Goal: Book appointment/travel/reservation

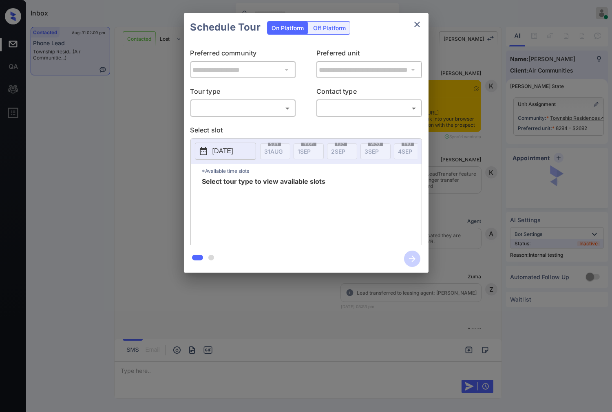
scroll to position [1582, 0]
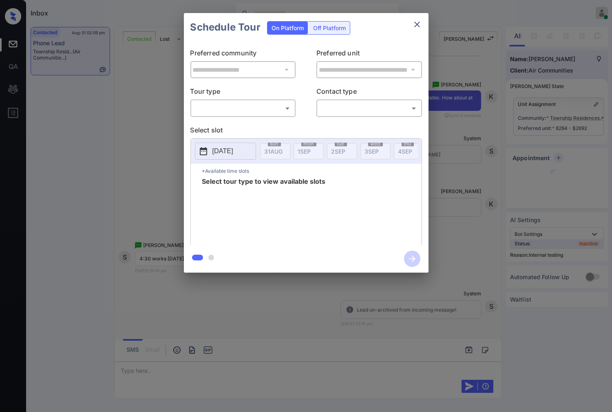
click at [259, 103] on body "Inbox [PERSON_NAME] Online Set yourself offline Set yourself on break Profile S…" at bounding box center [306, 206] width 612 height 412
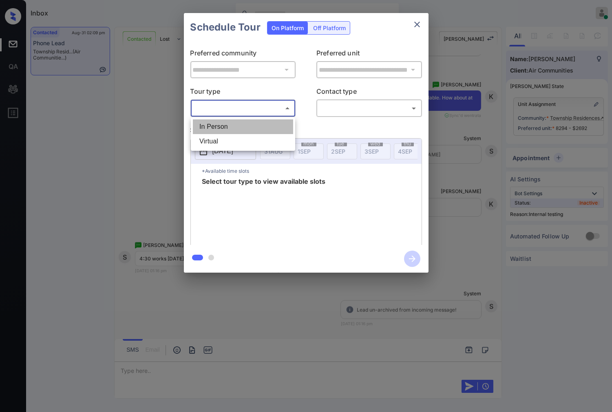
click at [258, 121] on li "In Person" at bounding box center [243, 126] width 100 height 15
type input "********"
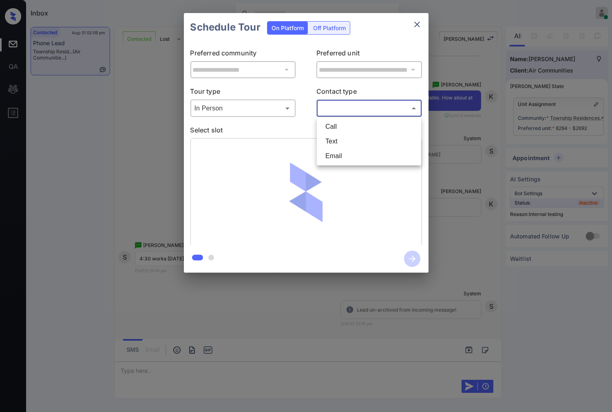
click at [348, 103] on body "Inbox [PERSON_NAME] Online Set yourself offline Set yourself on break Profile S…" at bounding box center [306, 206] width 612 height 412
click at [355, 143] on li "Text" at bounding box center [369, 141] width 100 height 15
type input "****"
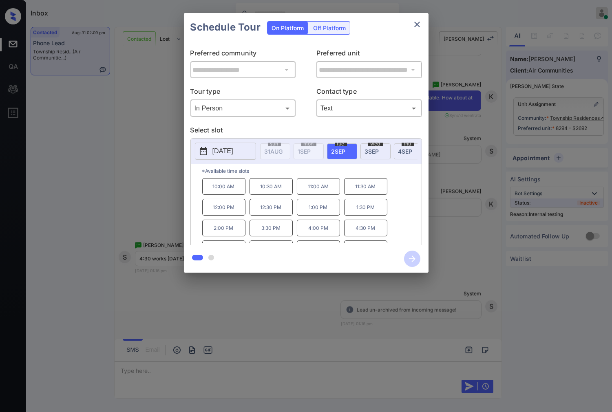
click at [262, 302] on div at bounding box center [306, 206] width 612 height 412
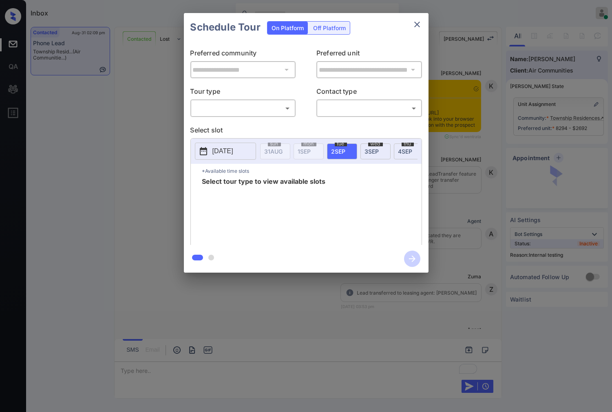
scroll to position [3628, 0]
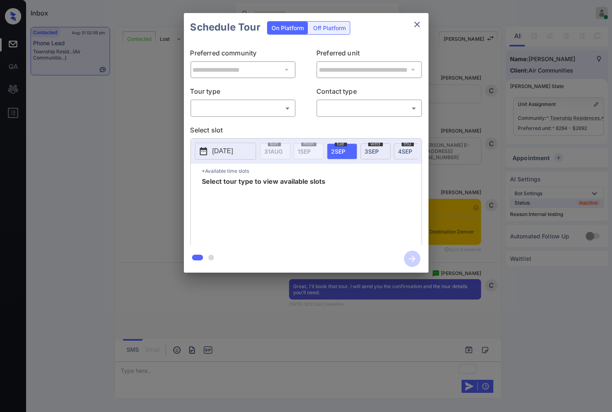
click at [265, 101] on div "​ ​" at bounding box center [243, 108] width 106 height 18
click at [265, 108] on body "Inbox [PERSON_NAME] Online Set yourself offline Set yourself on break Profile S…" at bounding box center [306, 206] width 612 height 412
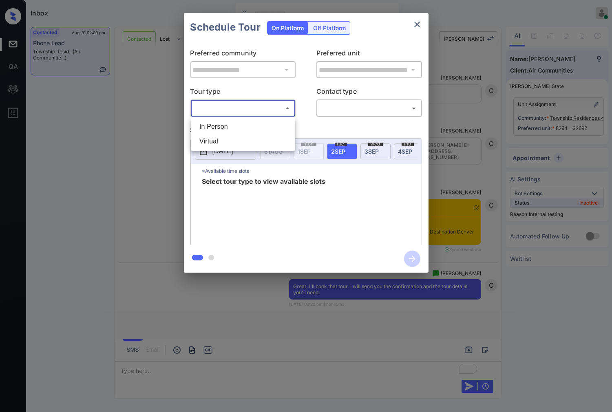
click at [267, 126] on li "In Person" at bounding box center [243, 126] width 100 height 15
type input "********"
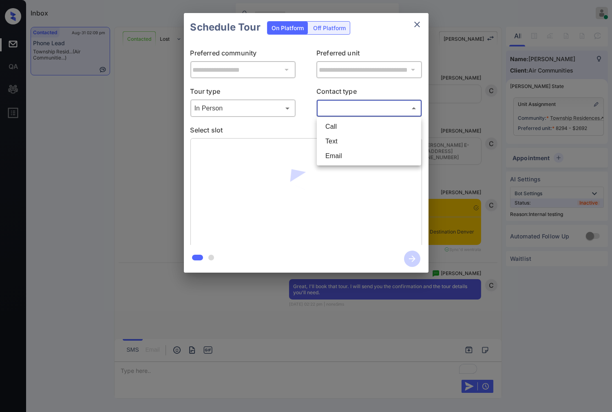
click at [347, 107] on body "Inbox [PERSON_NAME] Online Set yourself offline Set yourself on break Profile S…" at bounding box center [306, 206] width 612 height 412
click at [349, 141] on li "Text" at bounding box center [369, 141] width 100 height 15
type input "****"
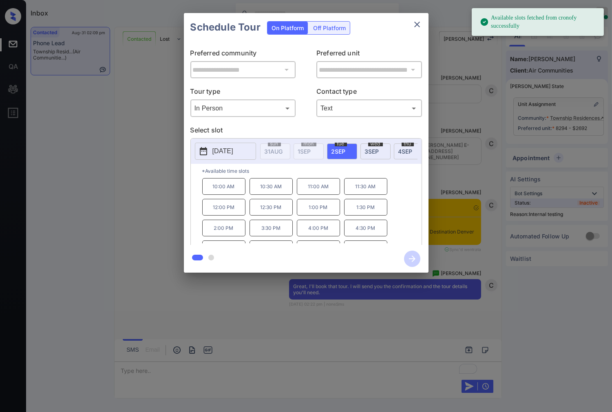
click at [371, 49] on p "Preferred unit" at bounding box center [369, 54] width 106 height 13
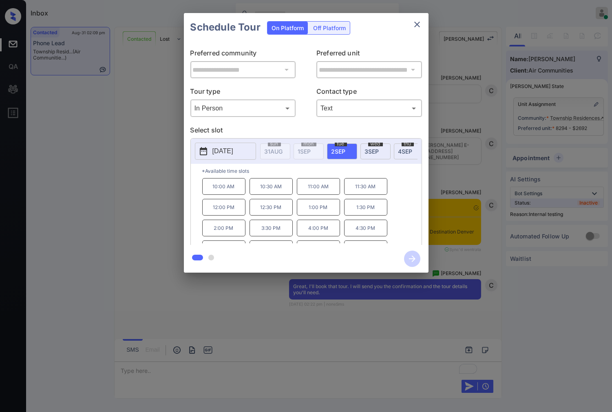
click at [364, 235] on p "4:30 PM" at bounding box center [365, 228] width 43 height 17
click at [413, 258] on icon "button" at bounding box center [412, 259] width 16 height 16
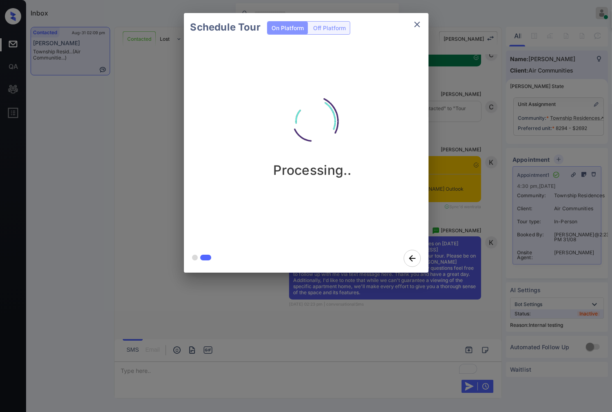
scroll to position [4079, 0]
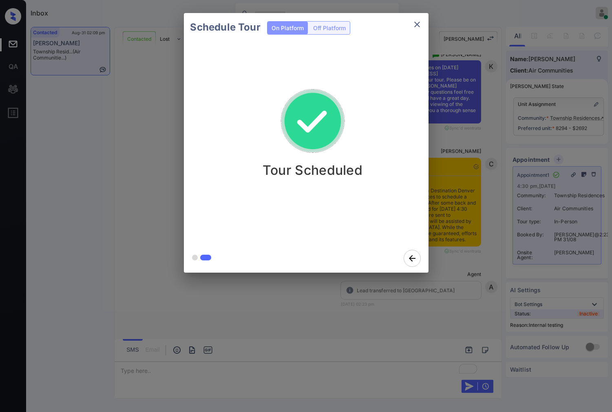
click at [464, 246] on div "Schedule Tour On Platform Off Platform Tour Scheduled" at bounding box center [306, 143] width 612 height 286
